Goal: Register for event/course

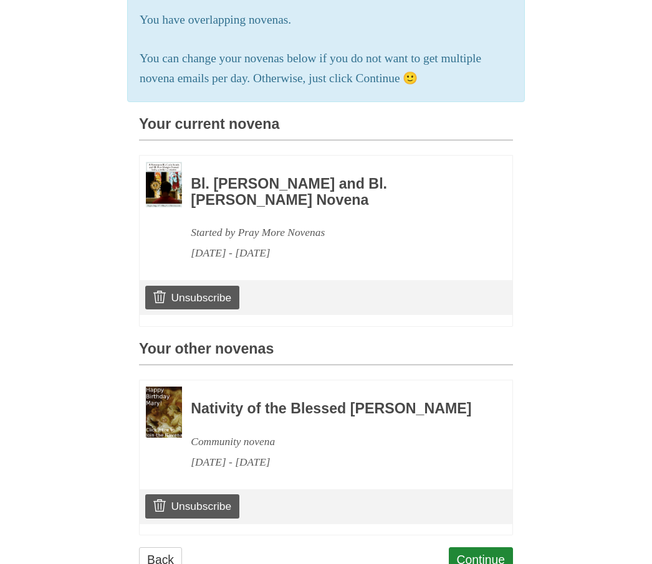
scroll to position [228, 0]
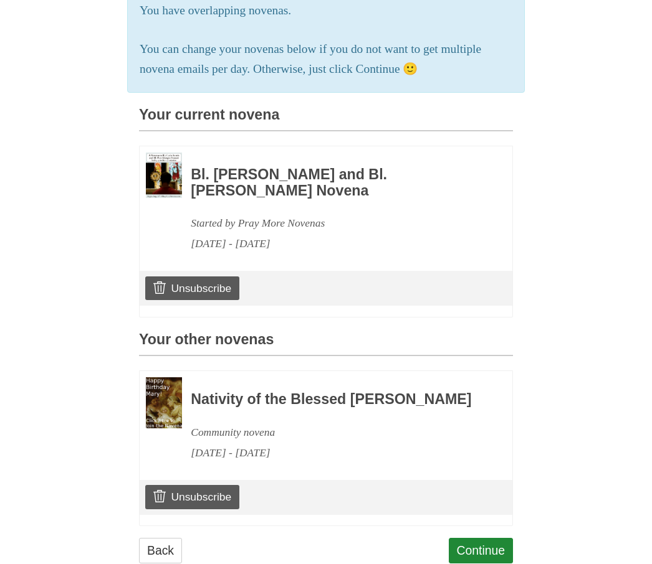
click at [469, 554] on link "Continue" at bounding box center [481, 551] width 65 height 26
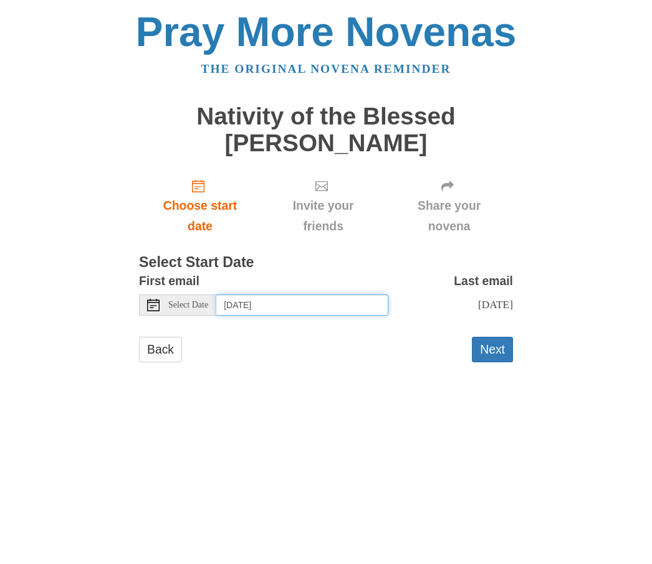
click at [272, 298] on input "[DATE]" at bounding box center [302, 305] width 172 height 21
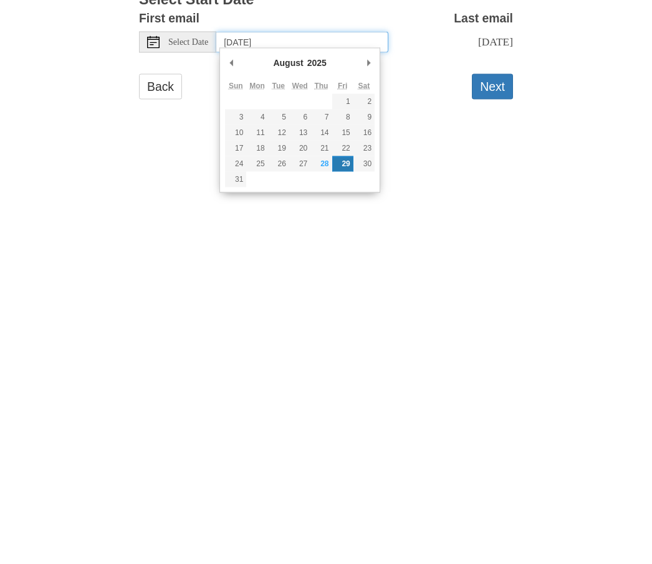
type input "[DATE]"
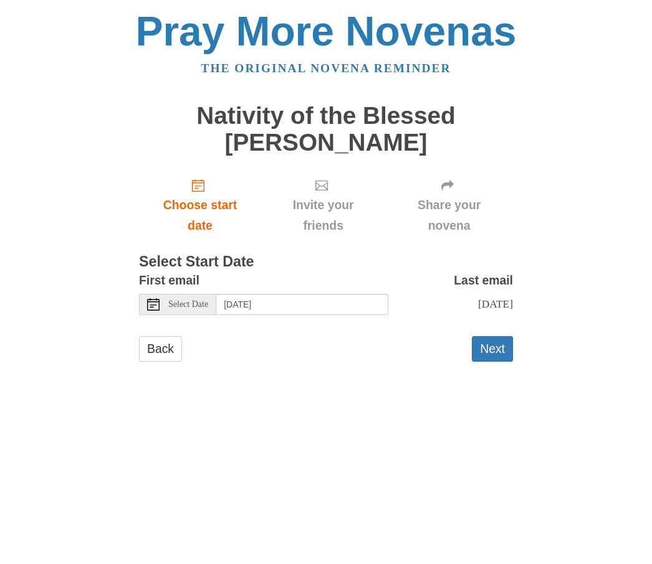
click at [483, 343] on button "Next" at bounding box center [492, 350] width 41 height 26
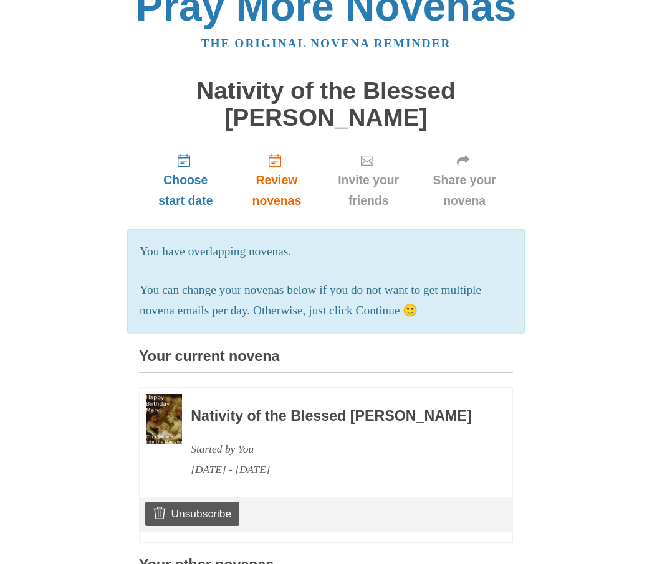
scroll to position [24, 0]
click at [90, 401] on div "Pray More Novenas The original novena reminder Nativity of the Blessed [PERSON_…" at bounding box center [326, 494] width 604 height 1036
click at [232, 560] on div "Choose start date Review novenas Invite your friends Share your novena You have…" at bounding box center [326, 566] width 374 height 842
